Goal: Information Seeking & Learning: Learn about a topic

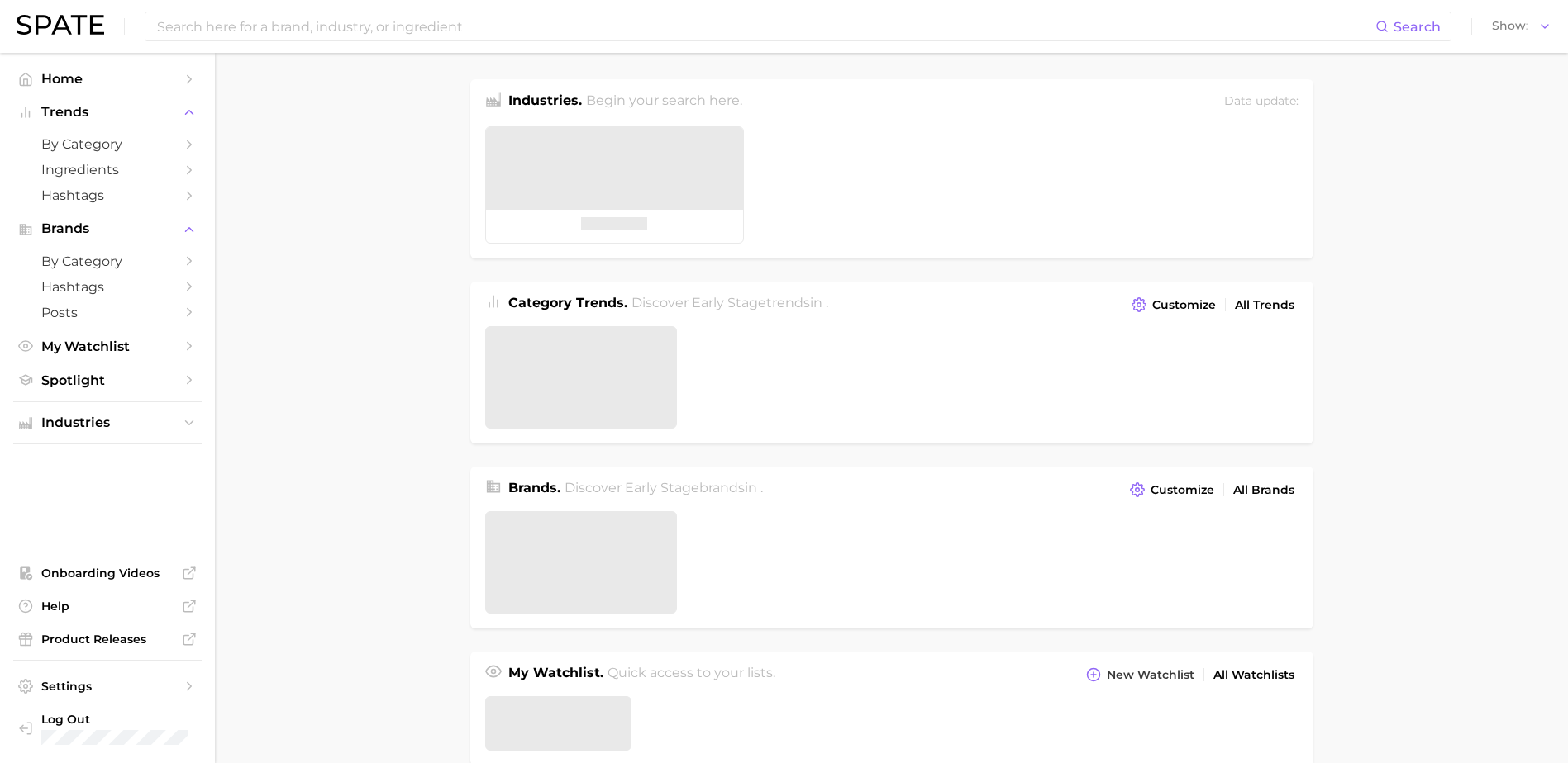
drag, startPoint x: 1536, startPoint y: 159, endPoint x: 1535, endPoint y: 107, distance: 52.0
click at [1536, 159] on main "Industries. Begin your search here. Data update: Category Trends . Discover Ear…" at bounding box center [891, 702] width 1353 height 1300
click at [1533, 30] on div "Show" at bounding box center [1512, 26] width 41 height 9
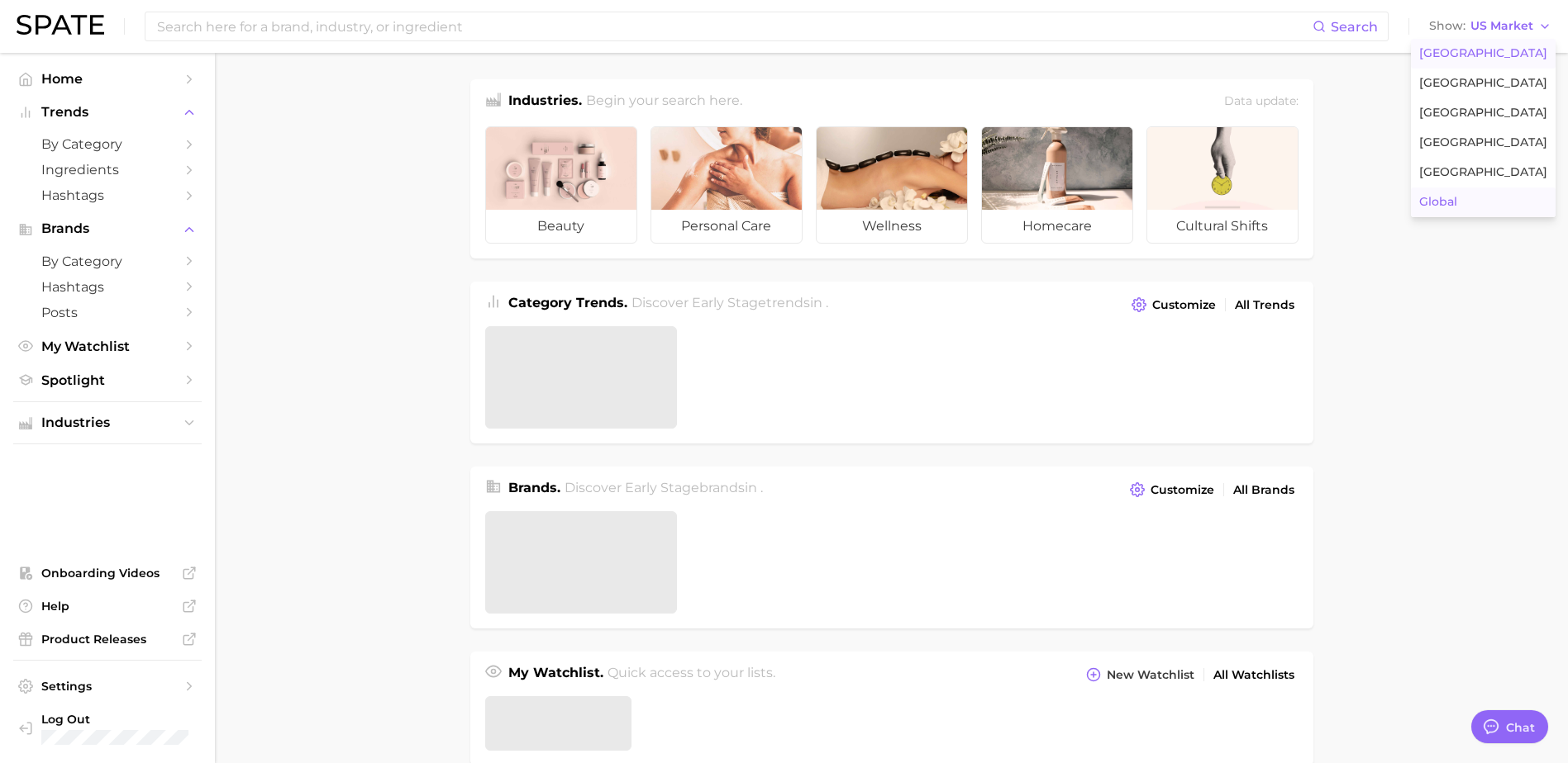
click at [1489, 204] on button "Global" at bounding box center [1483, 202] width 144 height 30
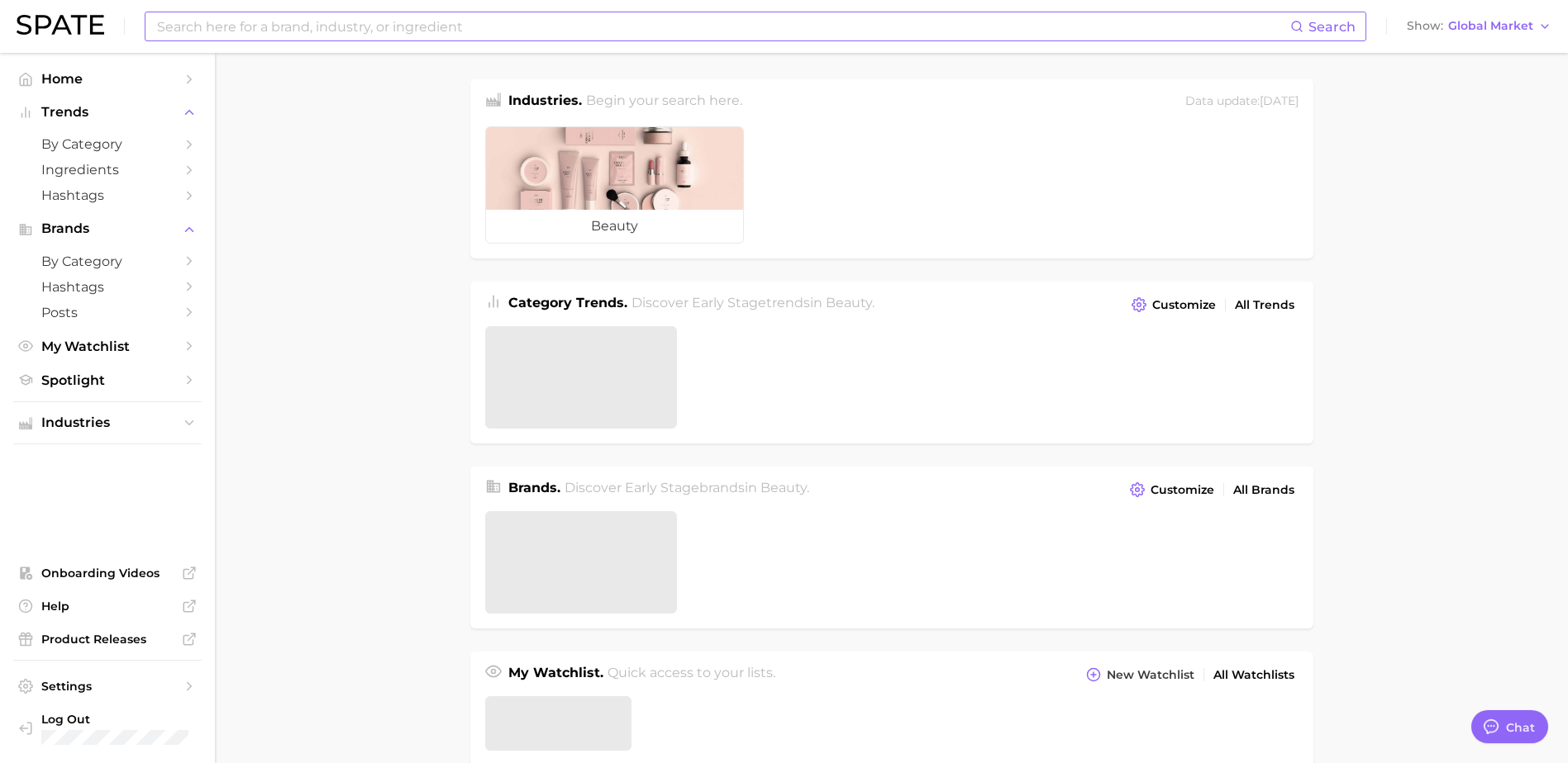
click at [549, 33] on input at bounding box center [722, 26] width 1135 height 28
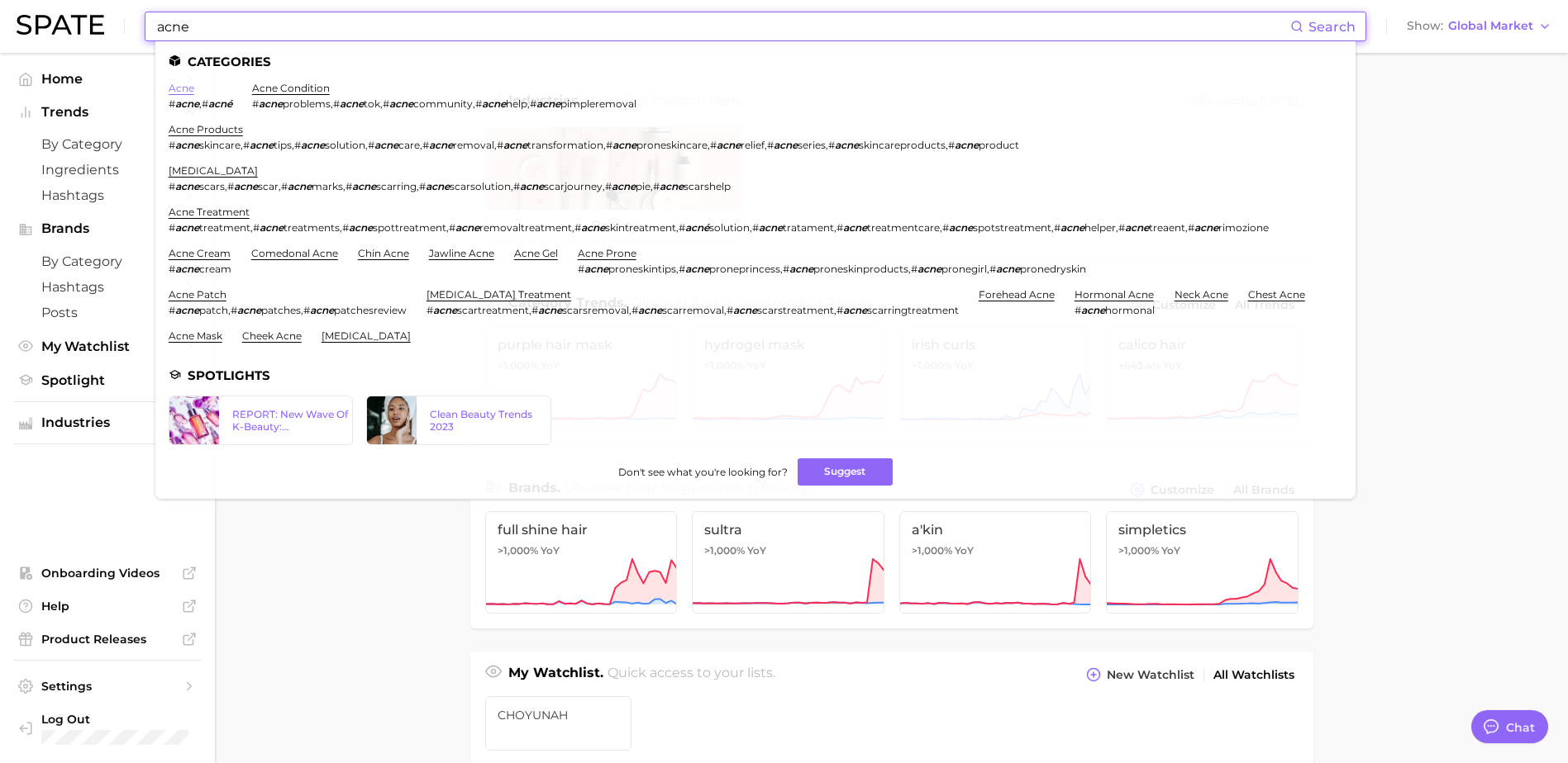
type input "acne"
click at [180, 87] on link "acne" at bounding box center [181, 88] width 26 height 12
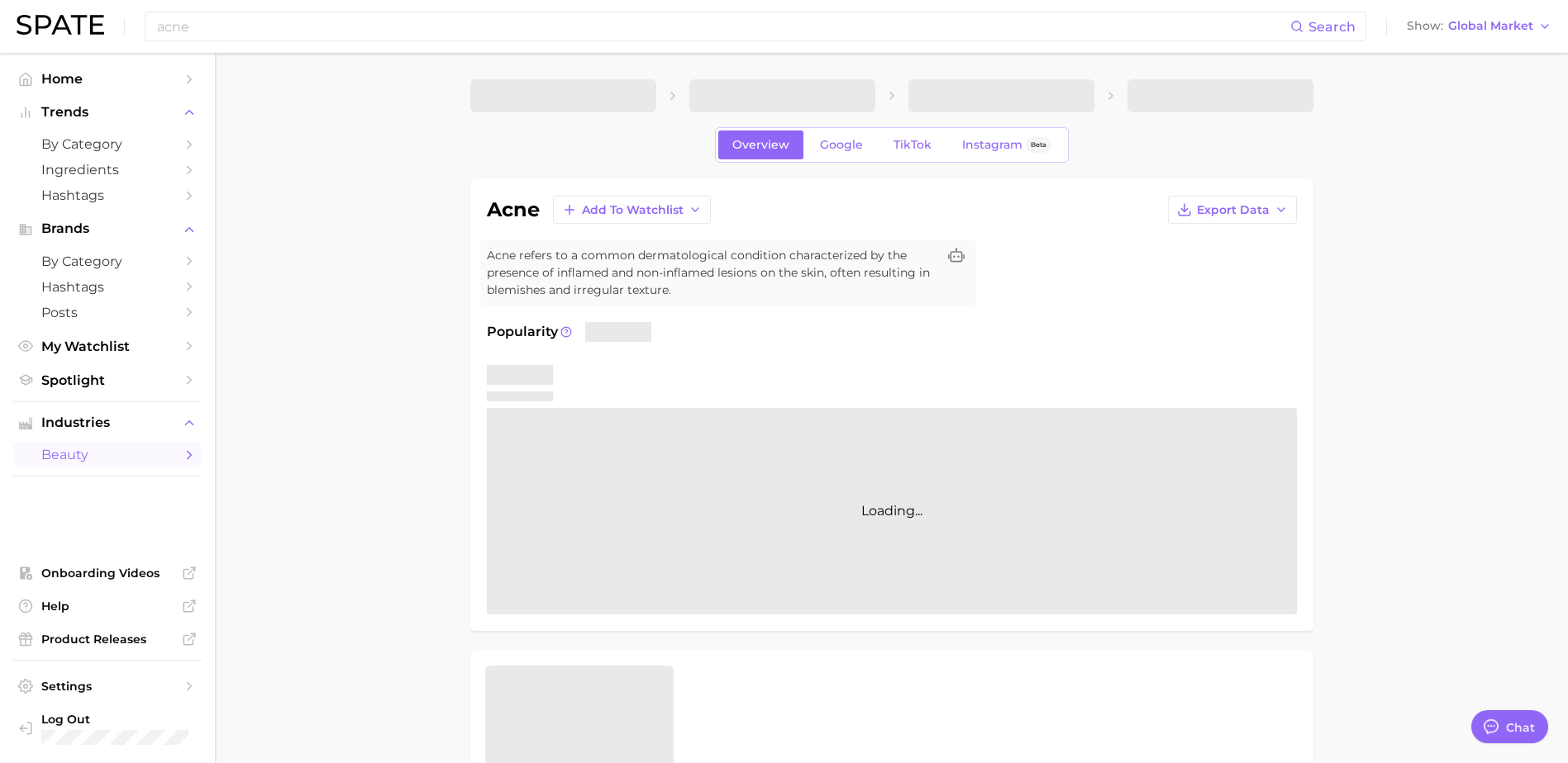
type textarea "x"
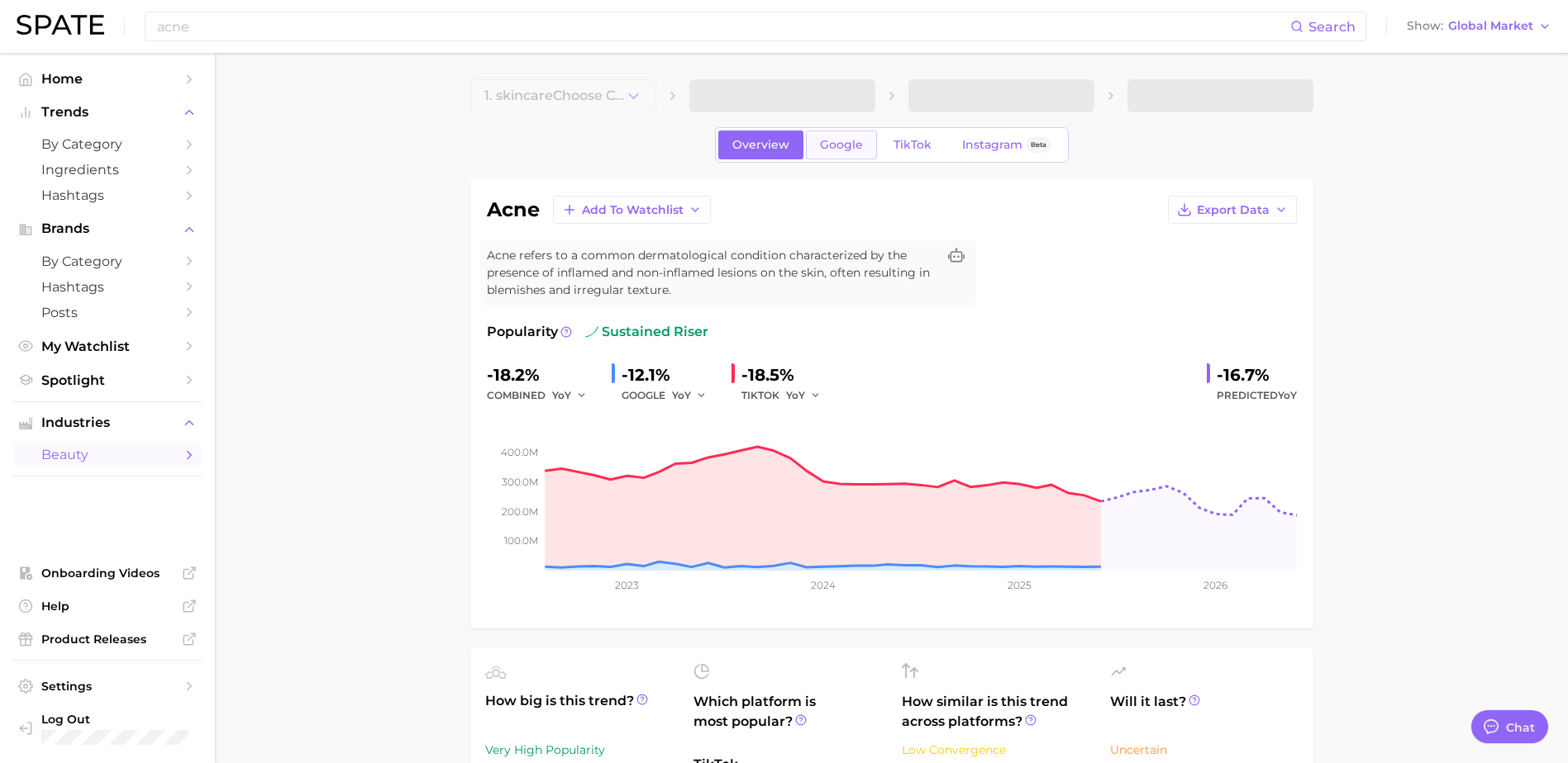
click at [857, 141] on span "Google" at bounding box center [841, 144] width 43 height 14
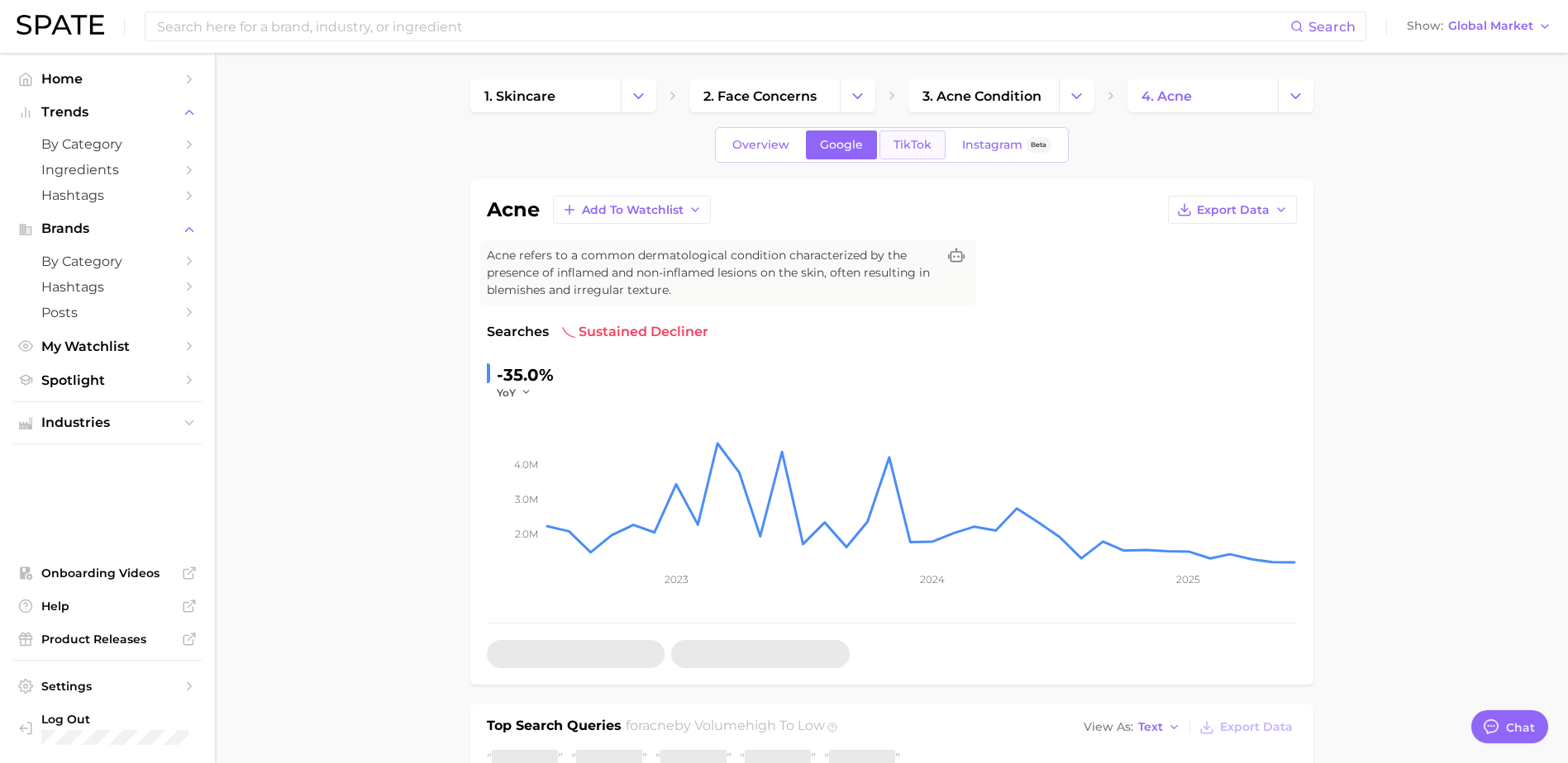
click at [918, 144] on span "TikTok" at bounding box center [912, 144] width 38 height 14
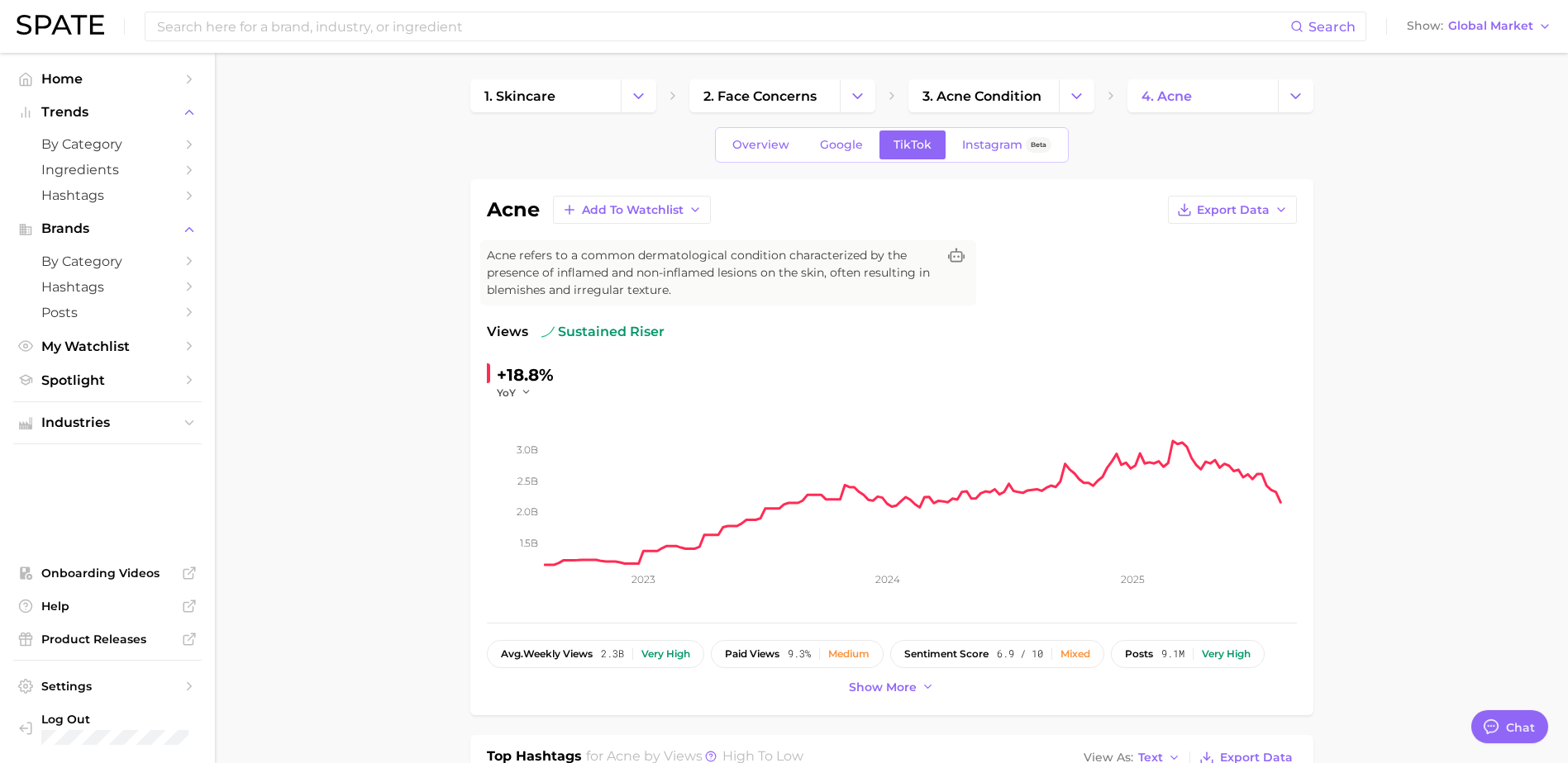
scroll to position [220, 0]
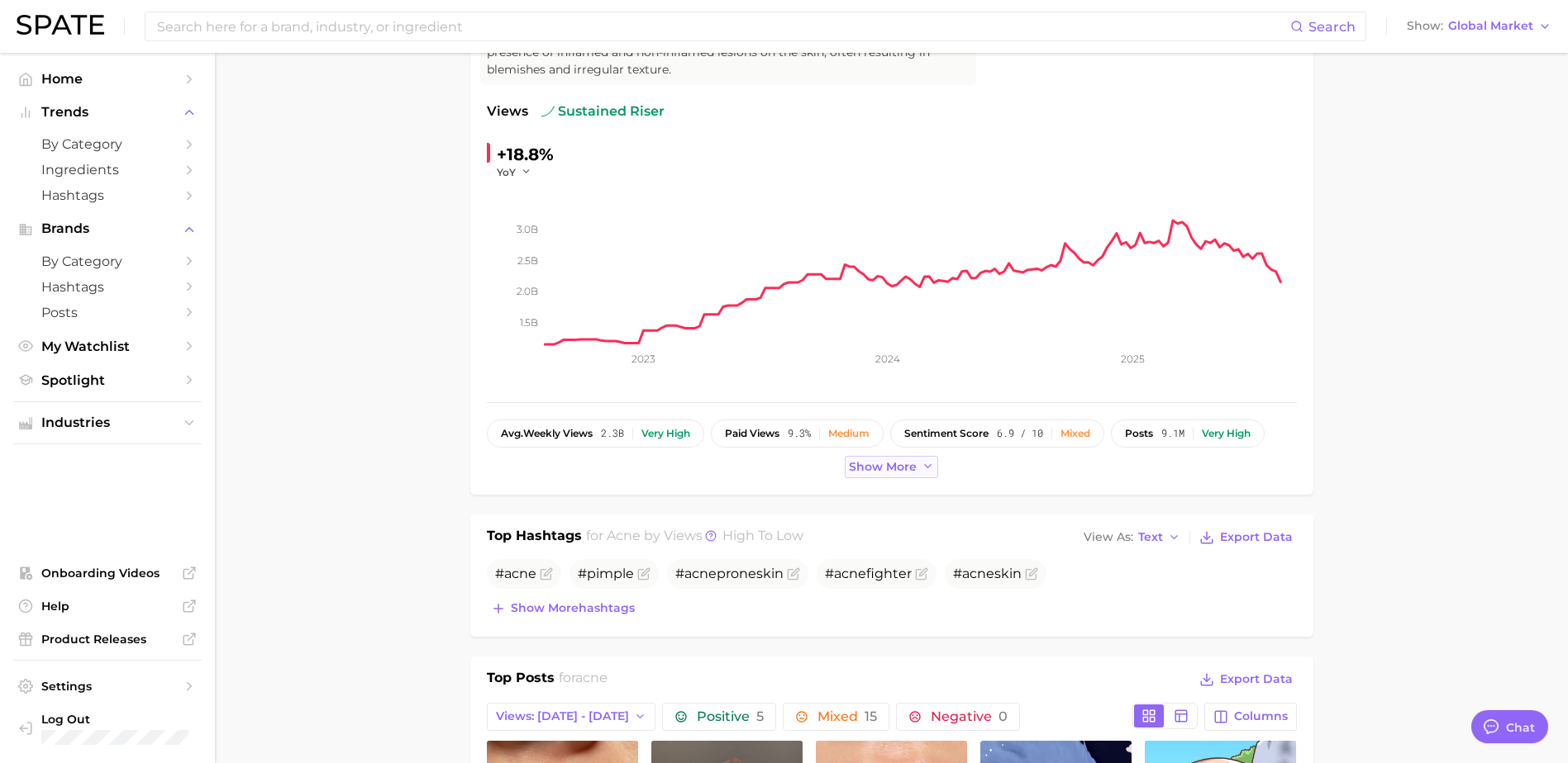
click at [928, 462] on icon at bounding box center [928, 466] width 13 height 13
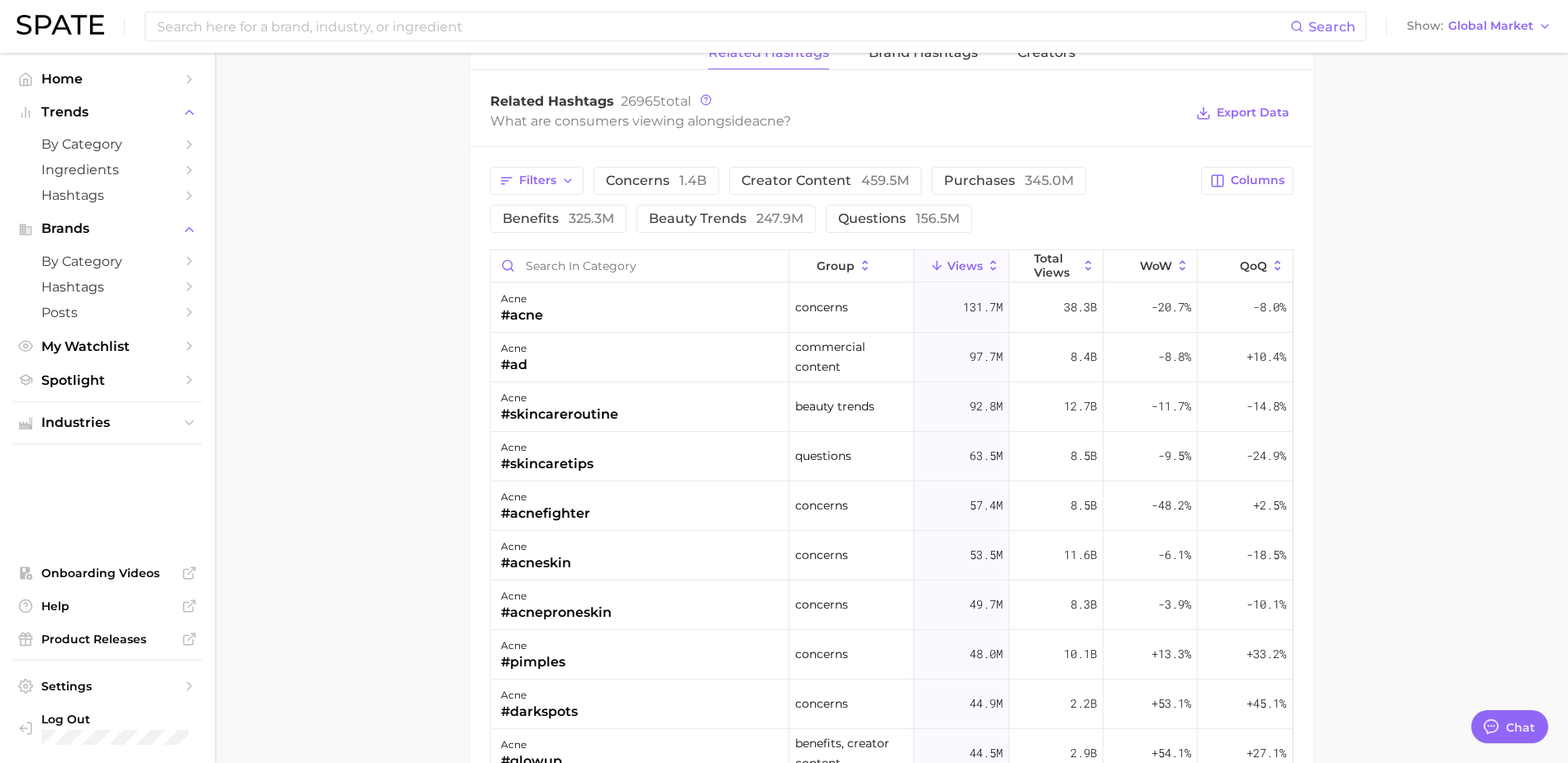
scroll to position [1321, 0]
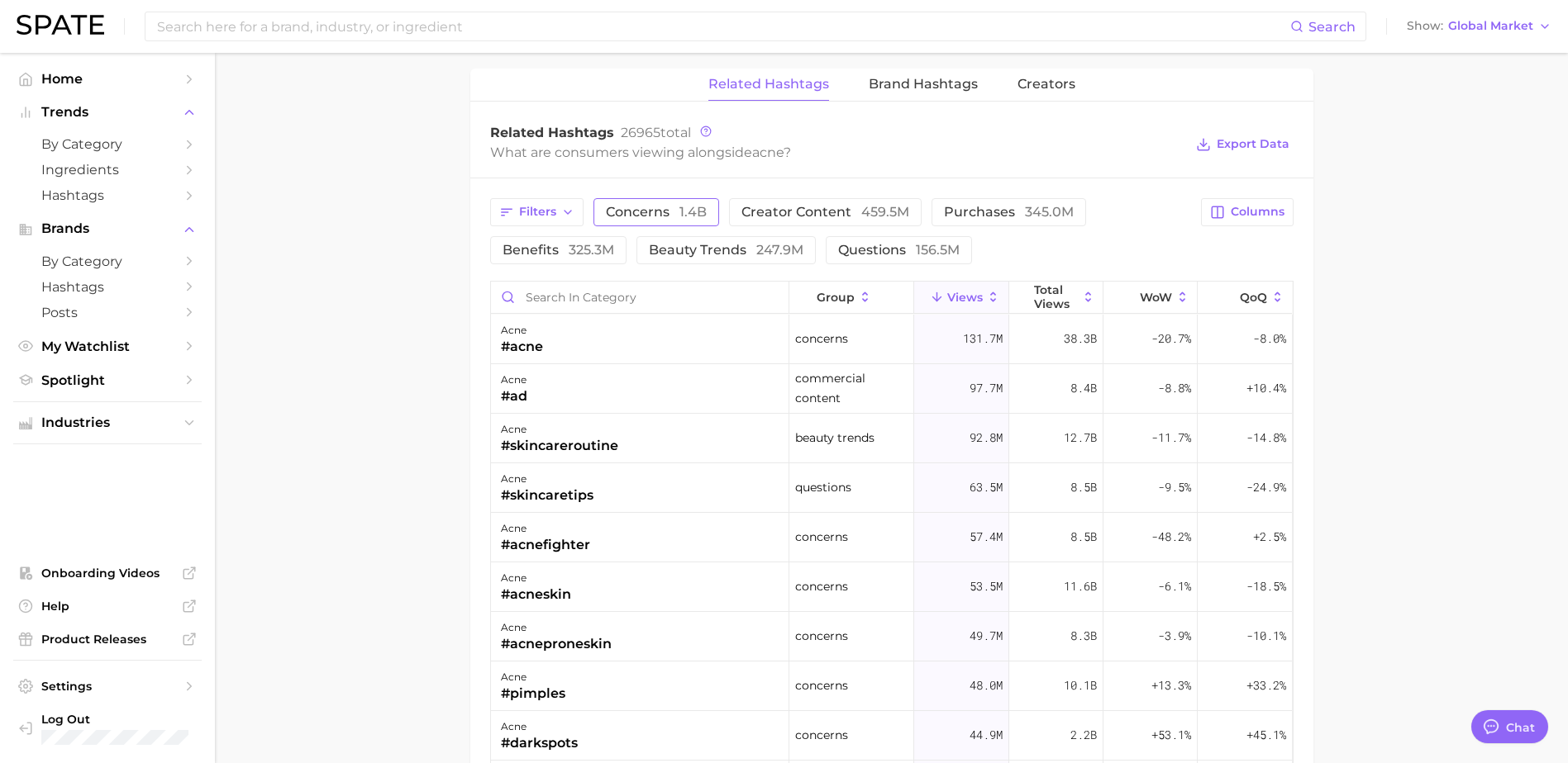
click at [675, 218] on span "concerns 1.4b" at bounding box center [656, 212] width 101 height 13
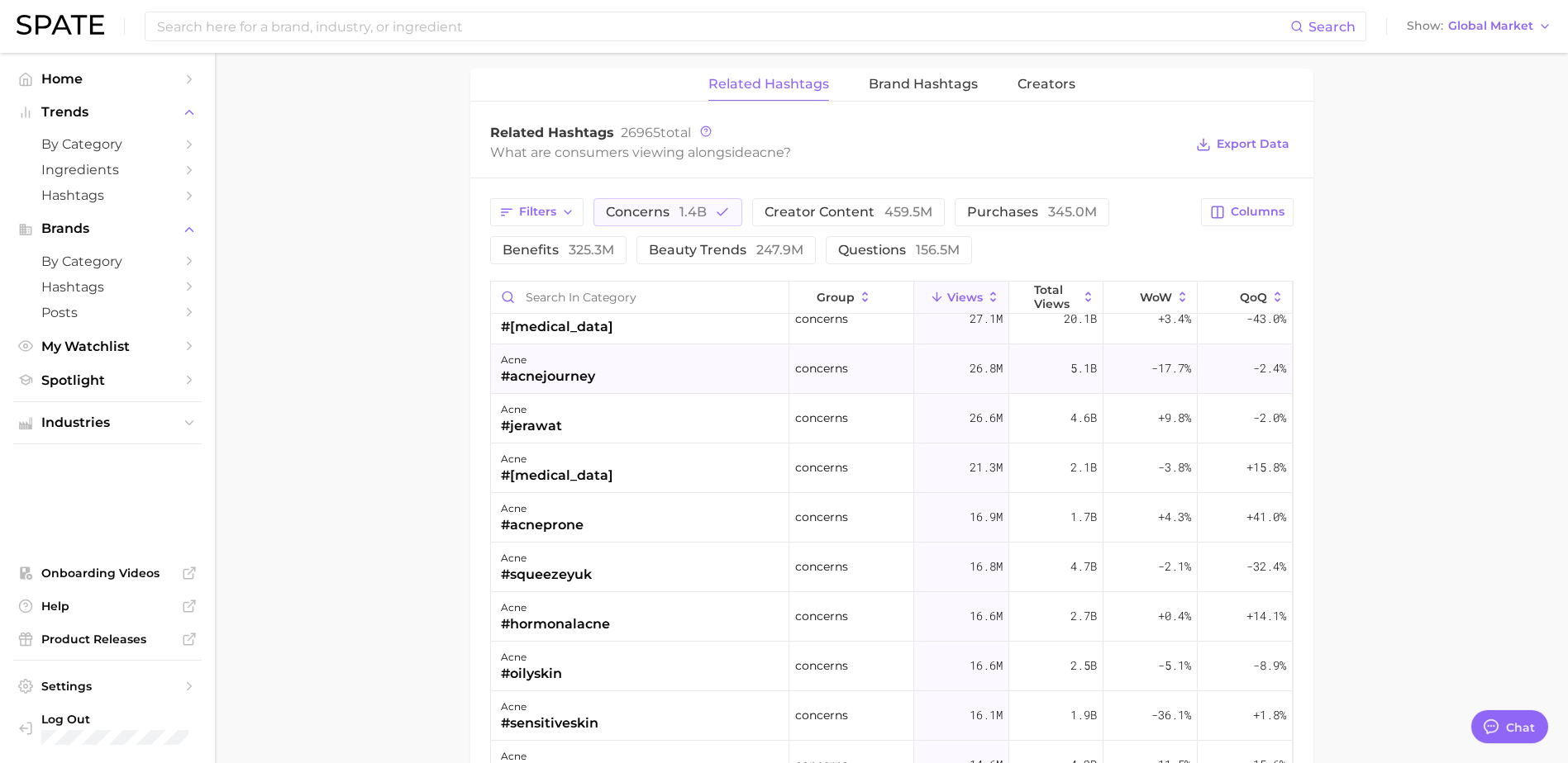
scroll to position [440, 0]
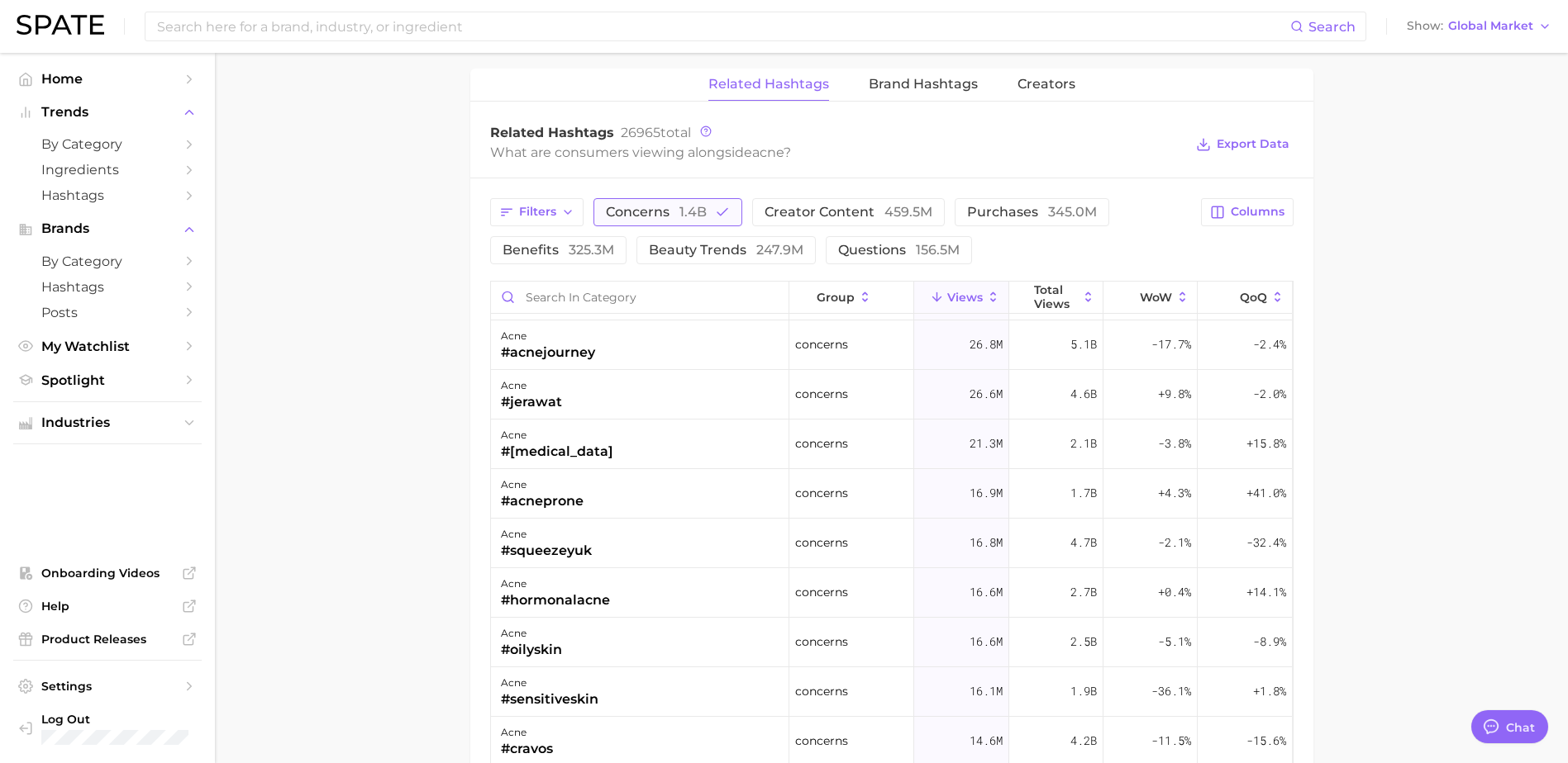
drag, startPoint x: 704, startPoint y: 213, endPoint x: 679, endPoint y: 221, distance: 26.2
click at [704, 213] on span "1.4b" at bounding box center [693, 212] width 27 height 15
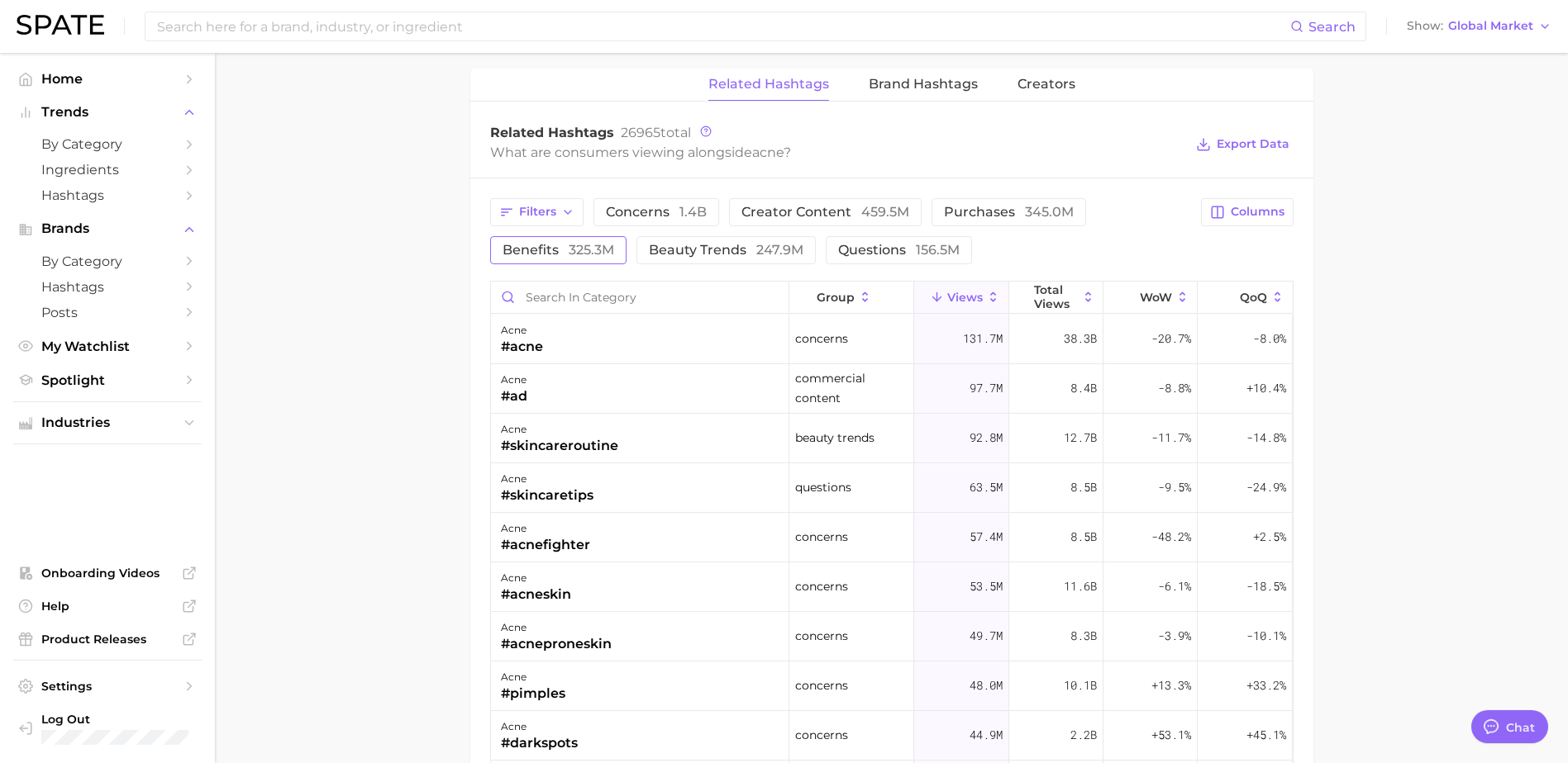
click at [586, 241] on button "benefits 325.3m" at bounding box center [557, 249] width 136 height 28
